Goal: Information Seeking & Learning: Understand process/instructions

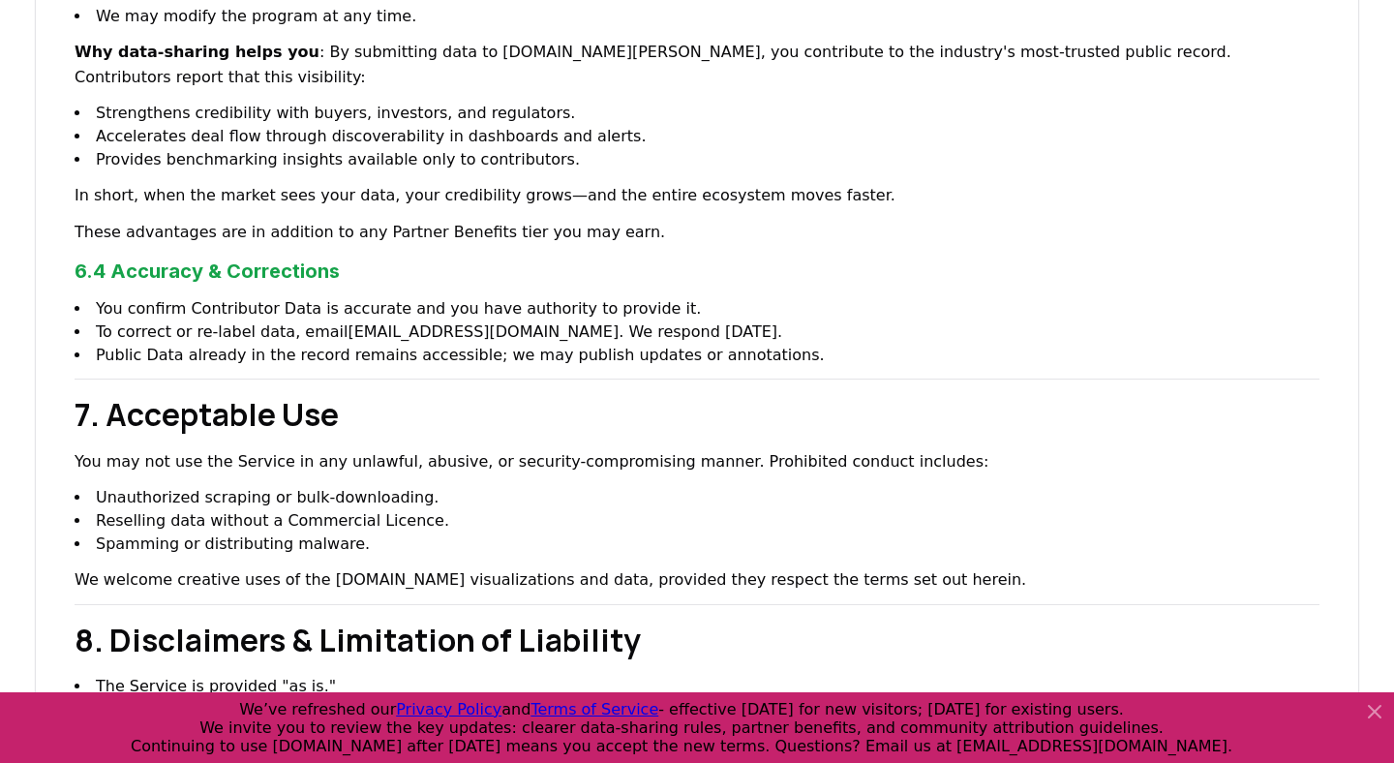
scroll to position [2222, 0]
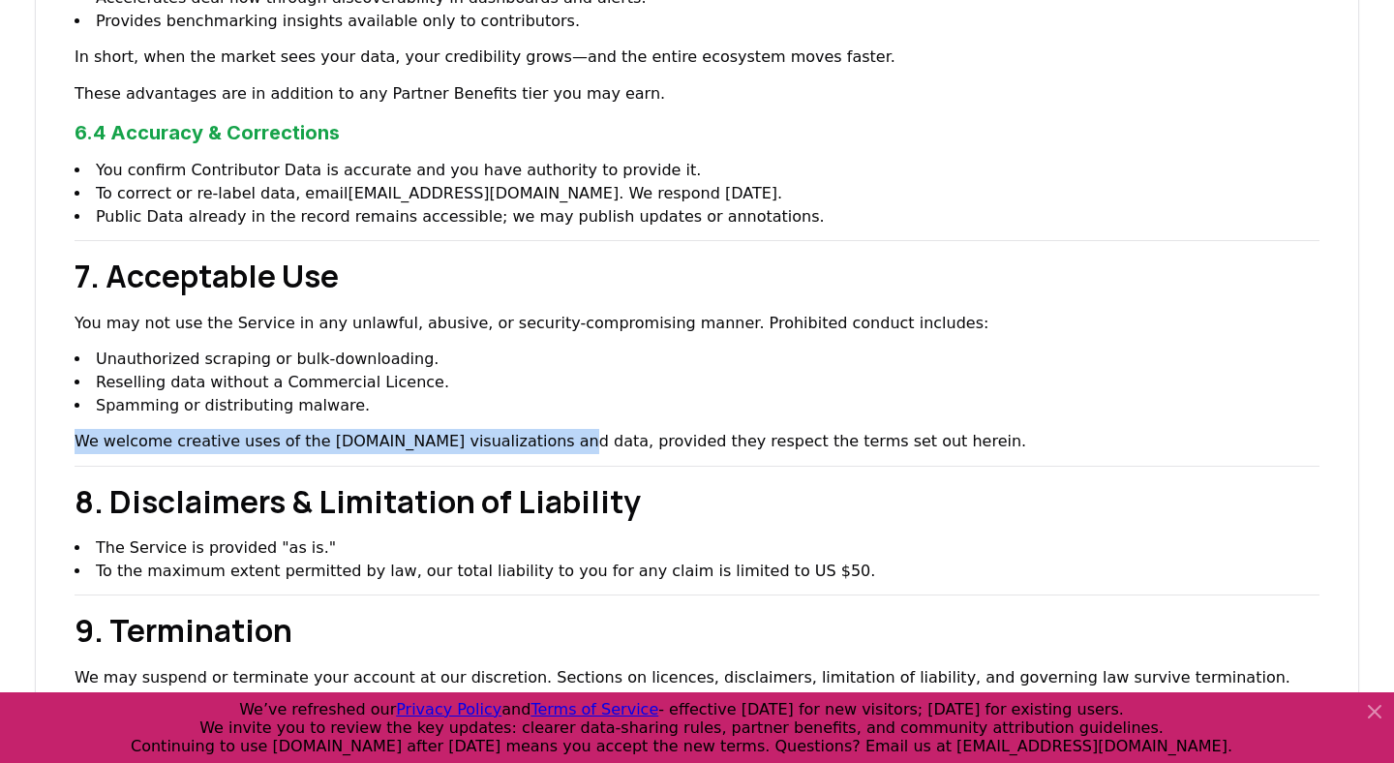
drag, startPoint x: 523, startPoint y: 342, endPoint x: 80, endPoint y: 344, distance: 442.5
click at [80, 429] on p "We welcome creative uses of the [DOMAIN_NAME] visualizations and data, provided…" at bounding box center [697, 441] width 1245 height 25
copy p "We welcome creative uses of the [DOMAIN_NAME] visualizations and data"
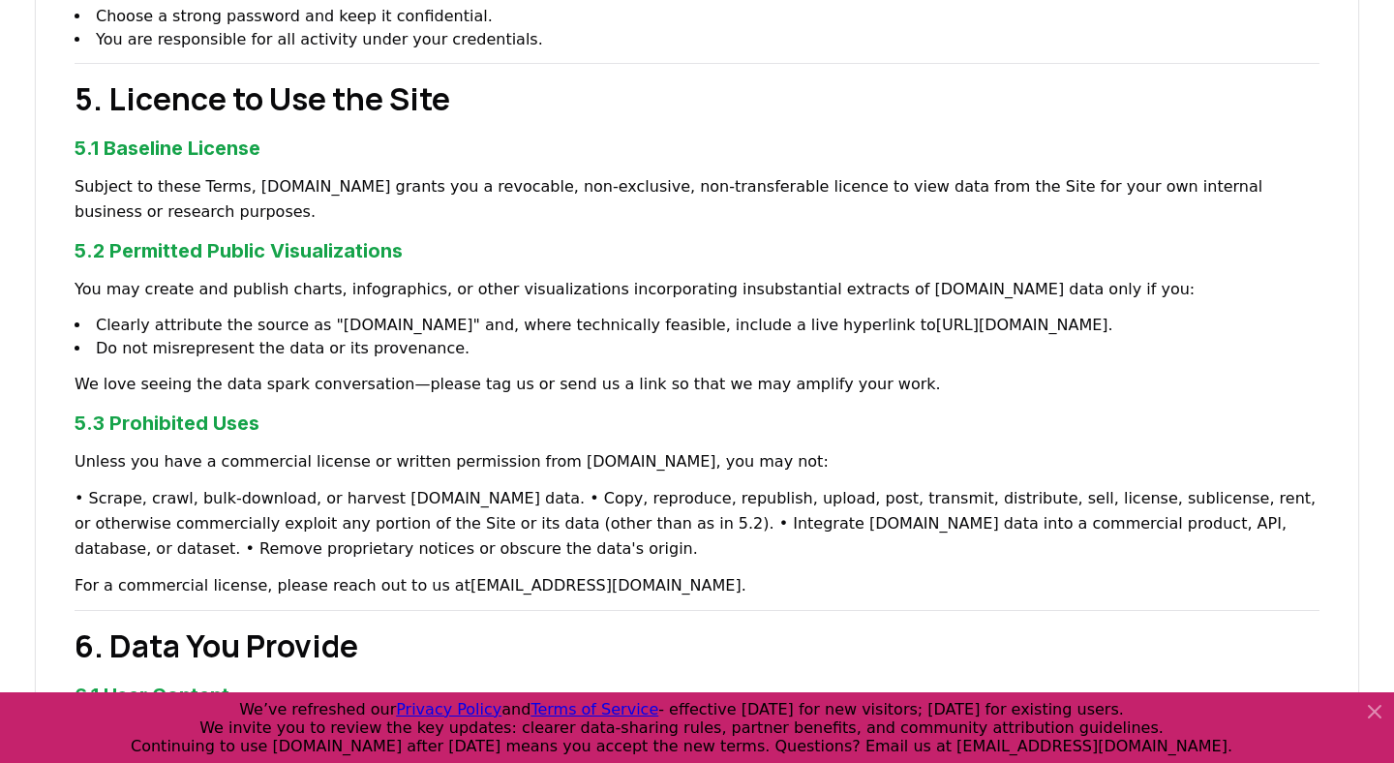
scroll to position [938, 0]
